Goal: Check status: Check status

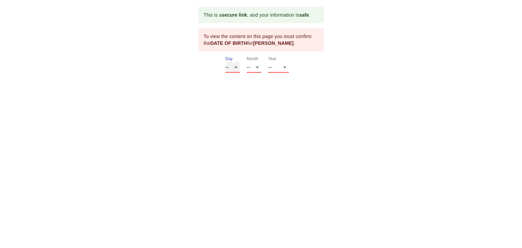
click at [229, 65] on select "-- 01 02 03 04 05 06 07 08 09 10 11 12 13 14 15 16 17 18 19 20 21 22 23 24 25 2…" at bounding box center [232, 67] width 15 height 11
click at [225, 62] on select "-- 01 02 03 04 05 06 07 08 09 10 11 12 13 14 15 16 17 18 19 20 21 22 23 24 25 2…" at bounding box center [232, 67] width 15 height 11
click at [234, 67] on select "-- 01 02 03 04 05 06 07 08 09 10 11 12 13 14 15 16 17 18 19 20 21 22 23 24 25 2…" at bounding box center [232, 67] width 15 height 11
click at [225, 62] on select "-- 01 02 03 04 05 06 07 08 09 10 11 12 13 14 15 16 17 18 19 20 21 22 23 24 25 2…" at bounding box center [232, 67] width 15 height 11
click at [235, 68] on select "-- 01 02 03 04 05 06 07 08 09 10 11 12 13 14 15 16 17 18 19 20 21 22 23 24 25 2…" at bounding box center [232, 67] width 15 height 11
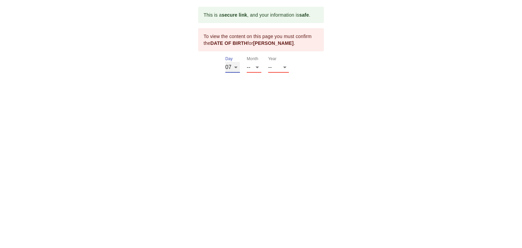
select select "21"
click at [225, 62] on select "-- 01 02 03 04 05 06 07 08 09 10 11 12 13 14 15 16 17 18 19 20 21 22 23 24 25 2…" at bounding box center [232, 67] width 15 height 11
click at [256, 67] on select "-- 01 02 03 04 05 06 07 08 09 10 11 12" at bounding box center [254, 67] width 15 height 11
select select "07"
click at [247, 62] on select "-- 01 02 03 04 05 06 07 08 09 10 11 12" at bounding box center [254, 67] width 15 height 11
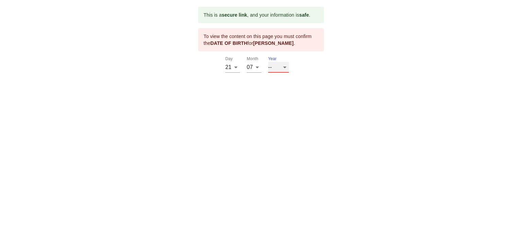
click at [287, 67] on select "-- 2025 2024 2023 2022 2021 2020 2019 2018 2017 2016 2015 2014 2013 2012 2011 2…" at bounding box center [278, 67] width 21 height 11
